Goal: Transaction & Acquisition: Purchase product/service

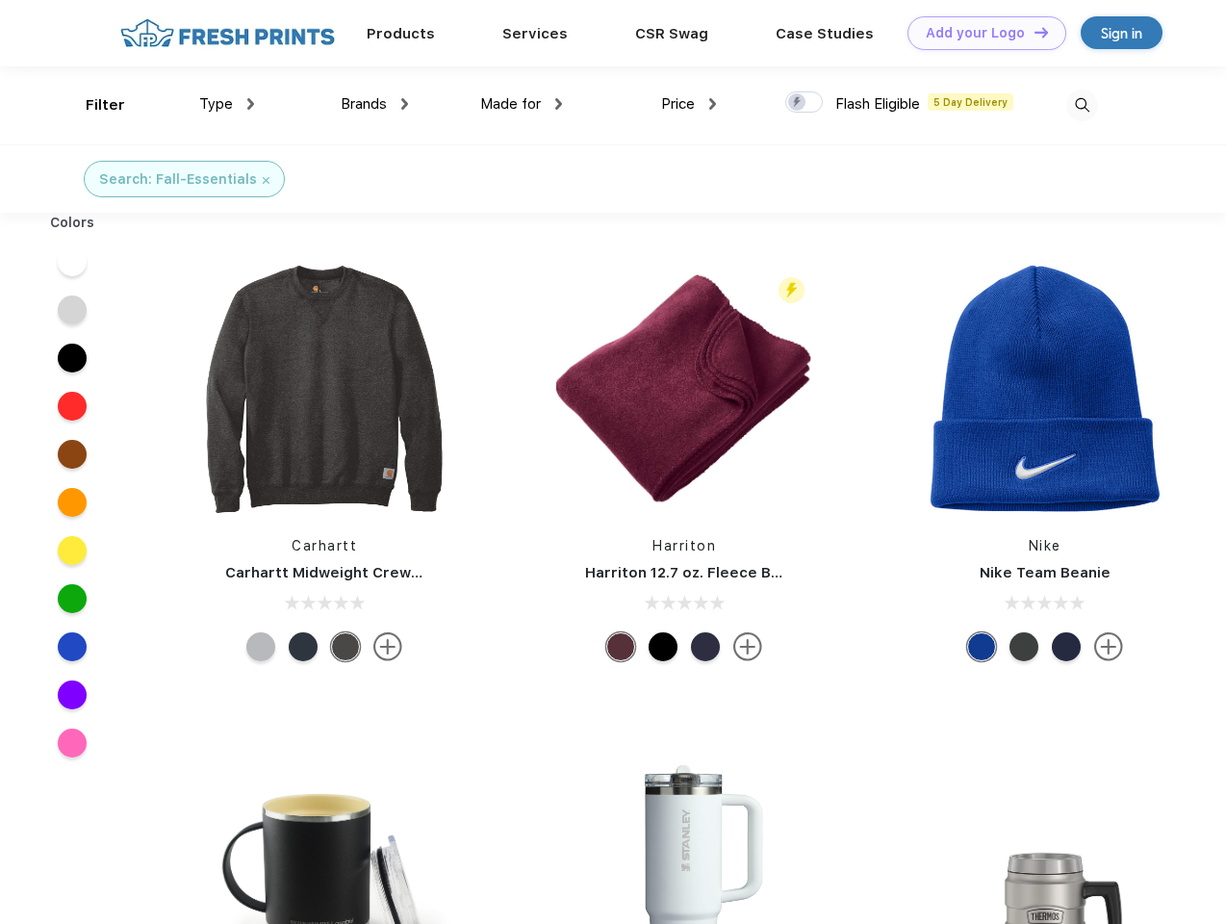
scroll to position [1, 0]
click at [980, 33] on link "Add your Logo Design Tool" at bounding box center [987, 33] width 159 height 34
click at [0, 0] on div "Design Tool" at bounding box center [0, 0] width 0 height 0
click at [1033, 32] on link "Add your Logo Design Tool" at bounding box center [987, 33] width 159 height 34
click at [92, 105] on div "Filter" at bounding box center [105, 105] width 39 height 22
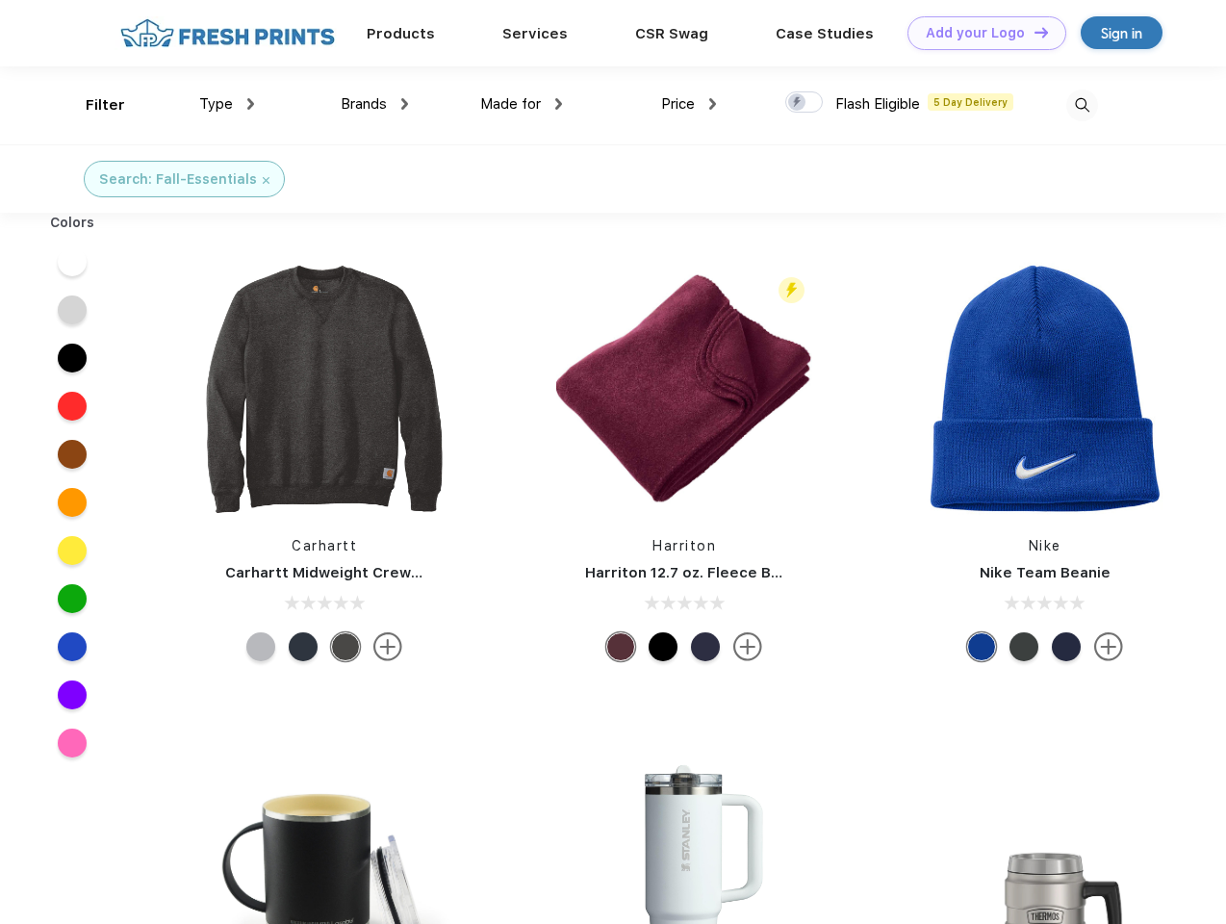
click at [227, 104] on span "Type" at bounding box center [216, 103] width 34 height 17
click at [374, 104] on span "Brands" at bounding box center [364, 103] width 46 height 17
click at [522, 104] on span "Made for" at bounding box center [510, 103] width 61 height 17
click at [689, 104] on span "Price" at bounding box center [678, 103] width 34 height 17
click at [805, 103] on div at bounding box center [804, 101] width 38 height 21
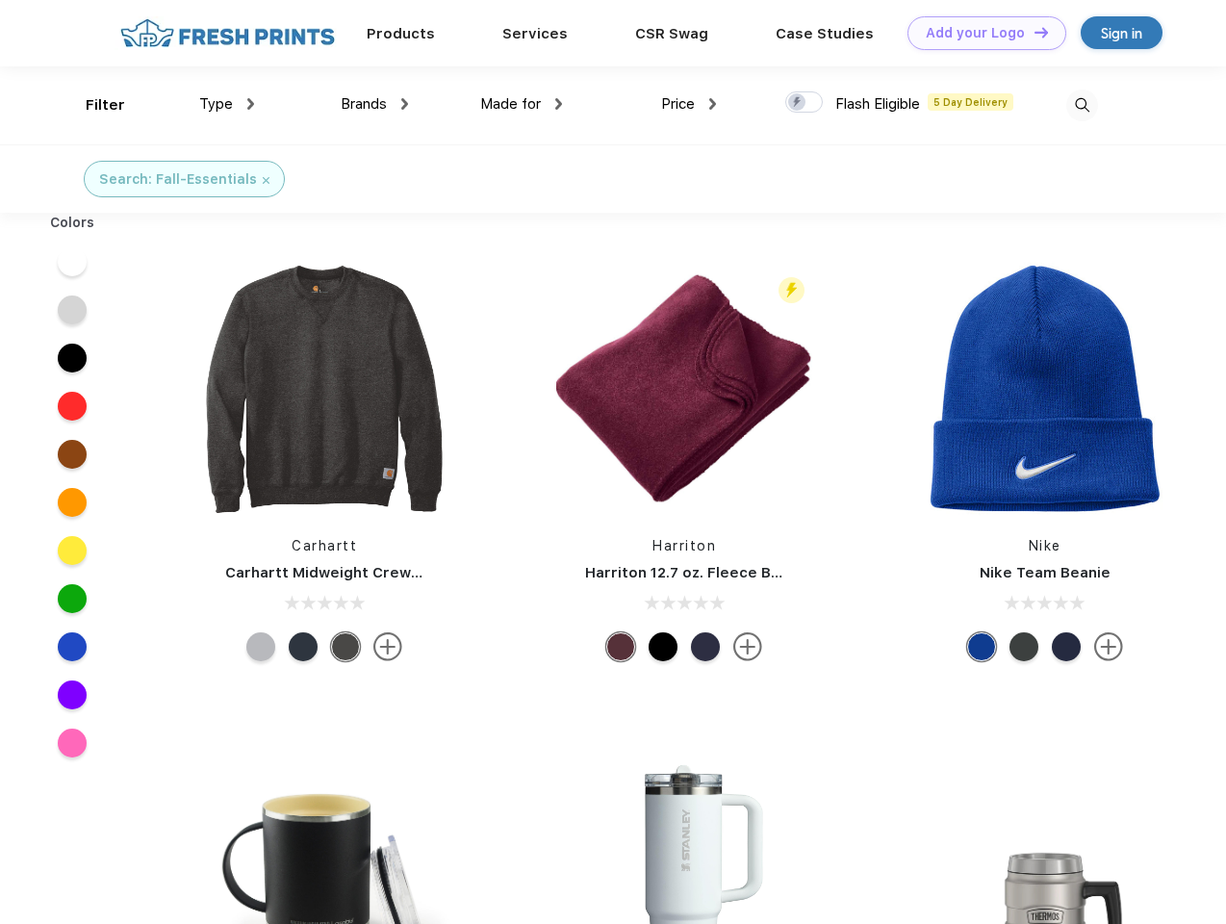
click at [798, 103] on input "checkbox" at bounding box center [791, 96] width 13 height 13
click at [1082, 105] on img at bounding box center [1083, 106] width 32 height 32
